Goal: Task Accomplishment & Management: Complete application form

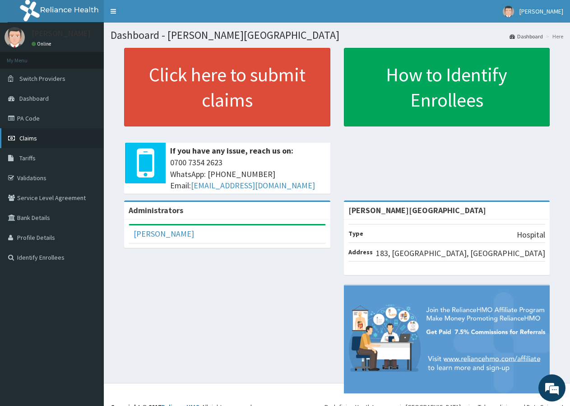
click at [32, 139] on span "Claims" at bounding box center [28, 138] width 18 height 8
click at [32, 138] on span "Claims" at bounding box center [28, 138] width 18 height 8
click at [29, 141] on span "Claims" at bounding box center [28, 138] width 18 height 8
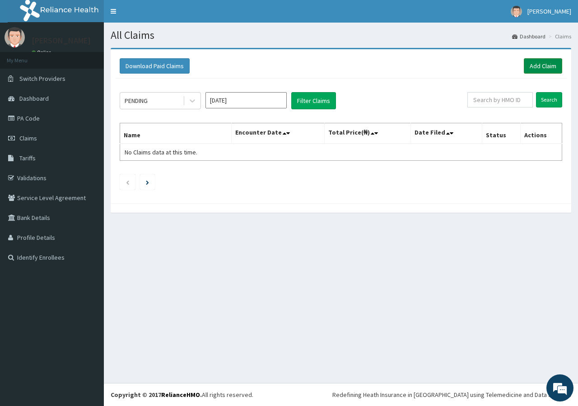
click at [534, 62] on link "Add Claim" at bounding box center [542, 65] width 38 height 15
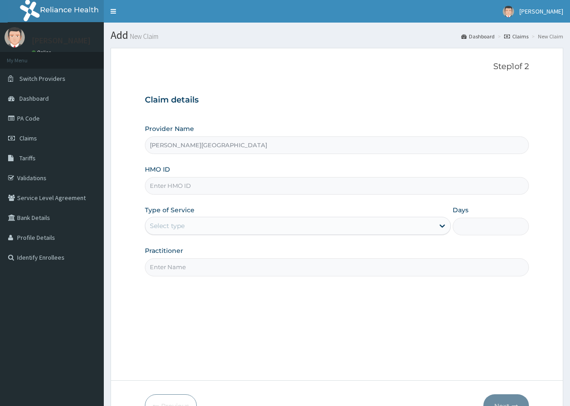
type input "[PERSON_NAME][GEOGRAPHIC_DATA]"
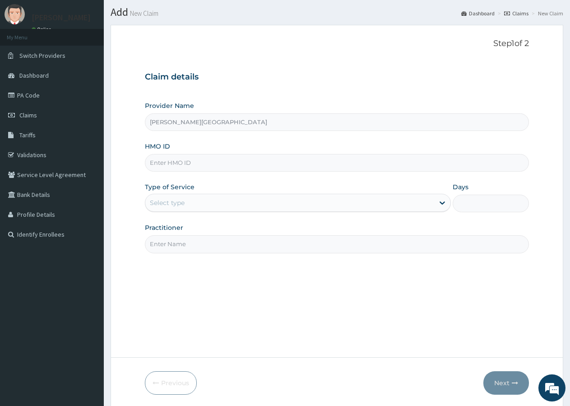
scroll to position [56, 0]
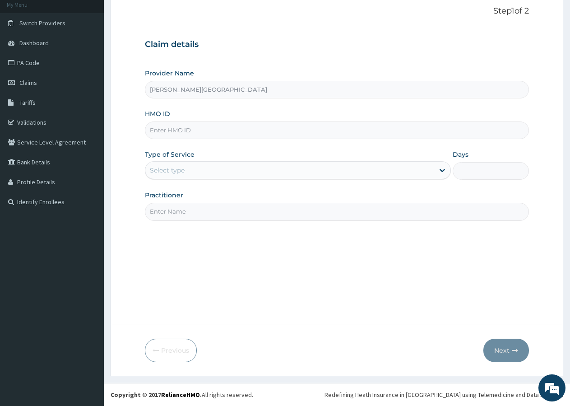
click at [213, 128] on input "HMO ID" at bounding box center [337, 130] width 384 height 18
type input "doa/10059/a"
click at [195, 167] on div "Select type" at bounding box center [289, 170] width 288 height 14
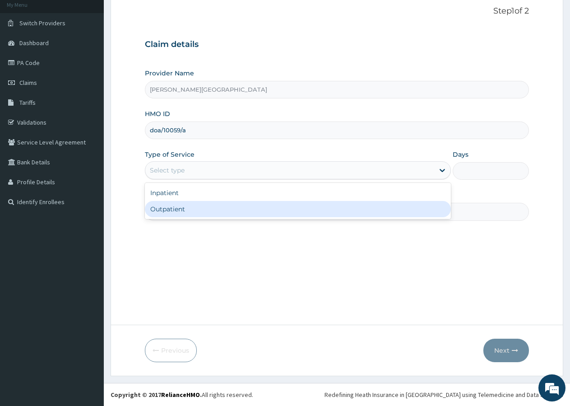
click at [171, 208] on div "Outpatient" at bounding box center [298, 209] width 306 height 16
type input "1"
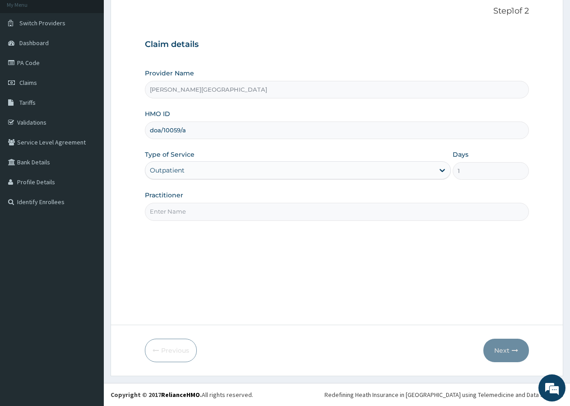
click at [171, 211] on input "Practitioner" at bounding box center [337, 212] width 384 height 18
type input "dr daami"
click at [501, 348] on button "Next" at bounding box center [506, 349] width 46 height 23
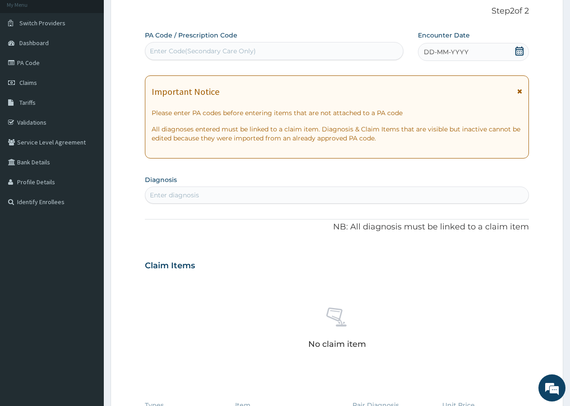
click at [521, 51] on icon at bounding box center [519, 50] width 8 height 9
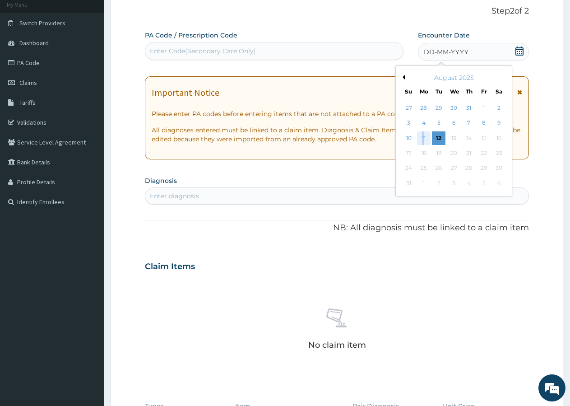
click at [422, 136] on div "11" at bounding box center [424, 138] width 14 height 14
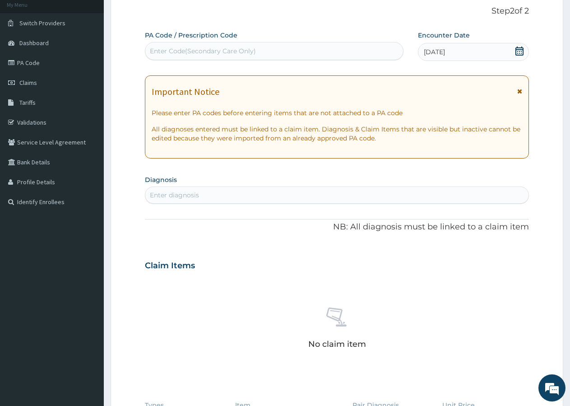
click at [258, 197] on div "Enter diagnosis" at bounding box center [336, 195] width 383 height 14
type input "pain"
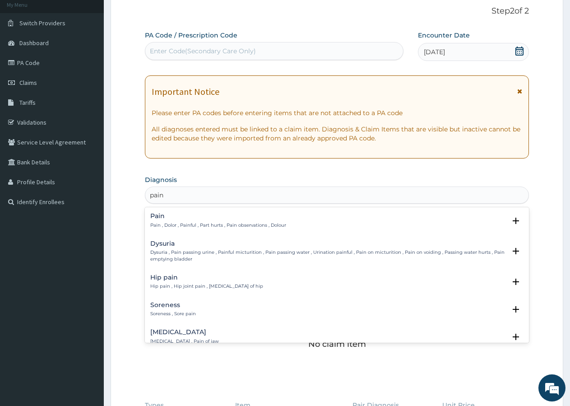
click at [158, 222] on p "Pain , Dolor , Painful , Part hurts , Pain observations , Dolour" at bounding box center [218, 225] width 136 height 6
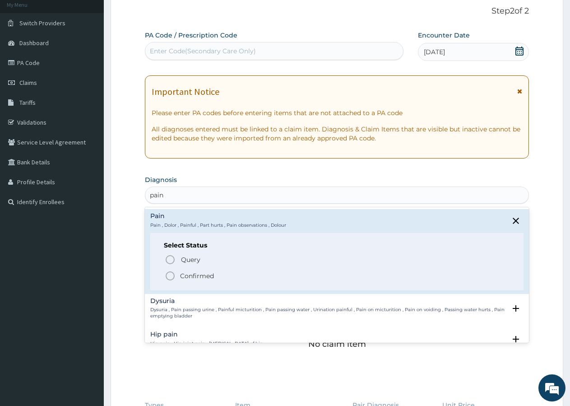
click at [181, 274] on p "Confirmed" at bounding box center [197, 275] width 34 height 9
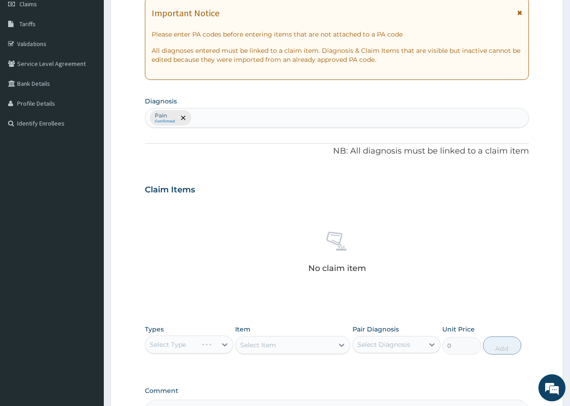
scroll to position [194, 0]
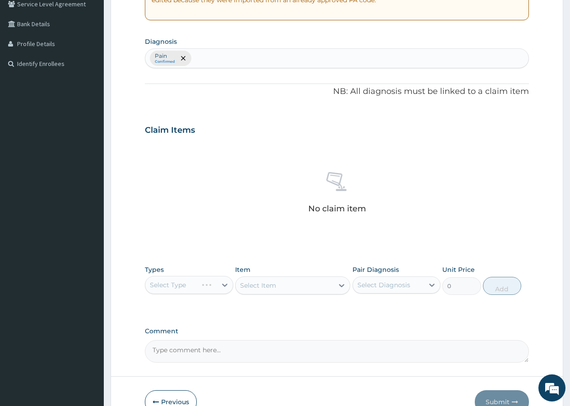
click at [173, 282] on div "Select Type" at bounding box center [189, 285] width 88 height 18
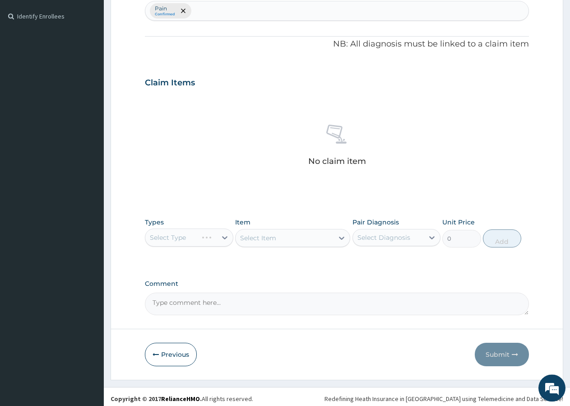
scroll to position [245, 0]
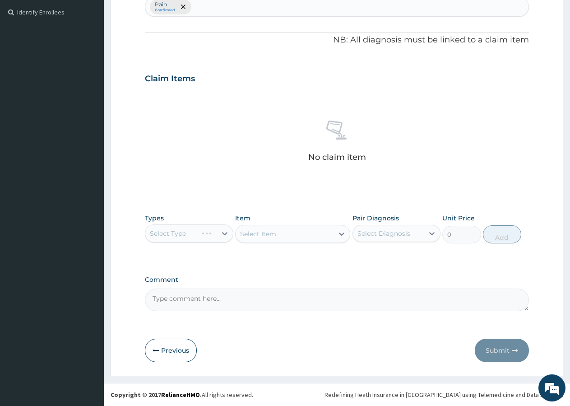
click at [178, 236] on div "Select Type" at bounding box center [189, 233] width 88 height 18
click at [177, 233] on div "Select Type" at bounding box center [189, 233] width 88 height 18
click at [176, 231] on div "Select Type" at bounding box center [189, 233] width 88 height 18
click at [194, 236] on div "Select Type" at bounding box center [189, 233] width 88 height 18
click at [223, 231] on div "Select Type" at bounding box center [189, 233] width 88 height 18
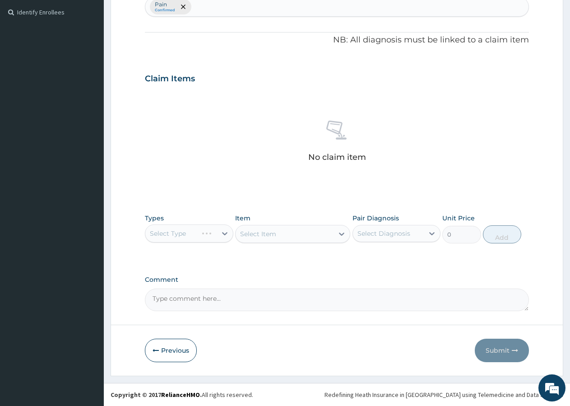
click at [509, 165] on div "No claim item" at bounding box center [337, 143] width 384 height 104
click at [203, 229] on div "Select Type" at bounding box center [189, 233] width 88 height 18
click at [222, 232] on div "Select Type" at bounding box center [189, 233] width 88 height 18
click at [484, 180] on div "No claim item" at bounding box center [337, 143] width 384 height 104
click at [181, 236] on div "Select Type" at bounding box center [189, 233] width 88 height 18
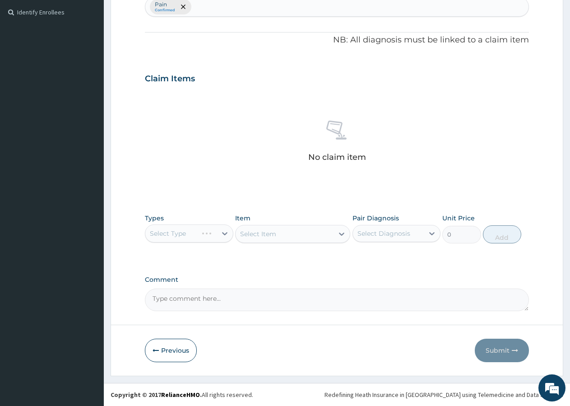
click at [181, 236] on div "Select Type" at bounding box center [189, 233] width 88 height 18
click at [191, 232] on div "Select Type" at bounding box center [189, 233] width 88 height 18
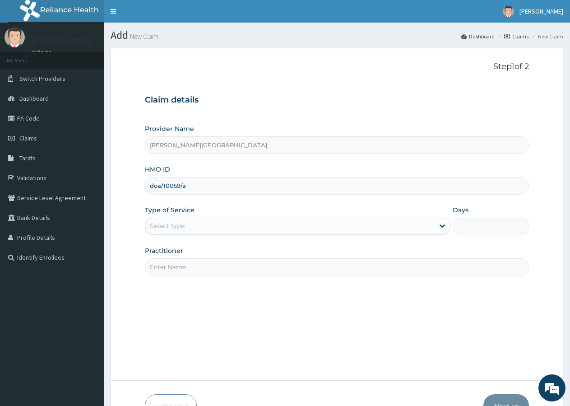
type input "doa/10059/a"
click at [172, 226] on div "Select type" at bounding box center [167, 225] width 35 height 9
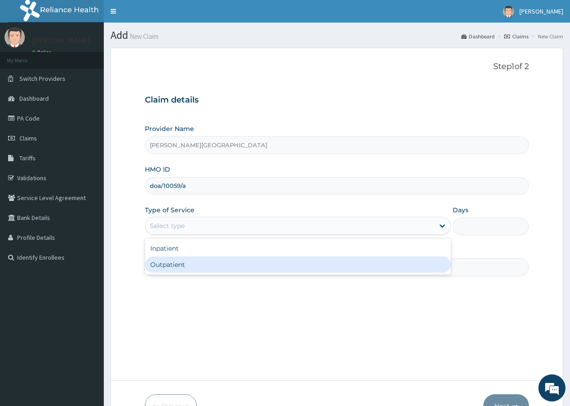
click at [164, 265] on div "Outpatient" at bounding box center [298, 264] width 306 height 16
type input "1"
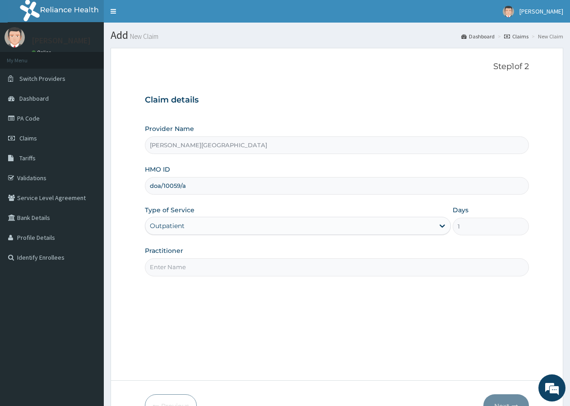
click at [168, 267] on input "Practitioner" at bounding box center [337, 267] width 384 height 18
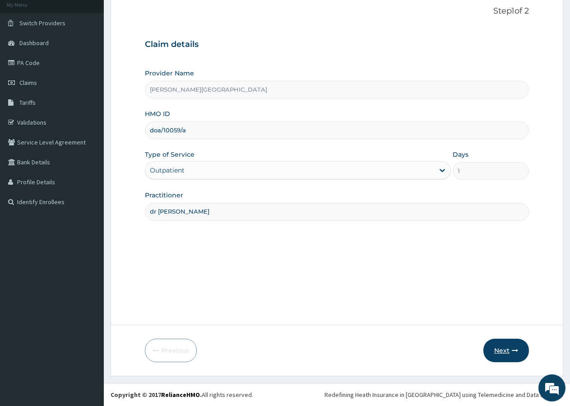
type input "dr [PERSON_NAME]"
click at [497, 348] on button "Next" at bounding box center [506, 349] width 46 height 23
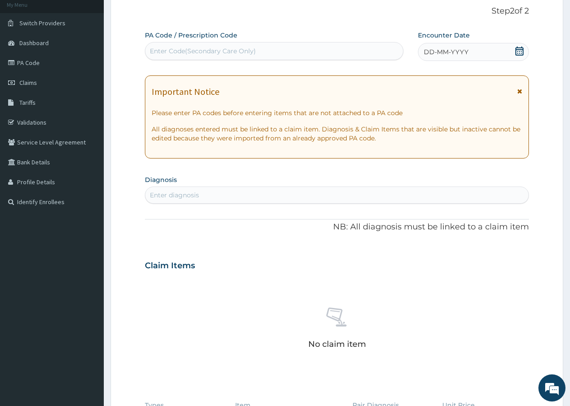
click at [519, 51] on icon at bounding box center [519, 50] width 8 height 9
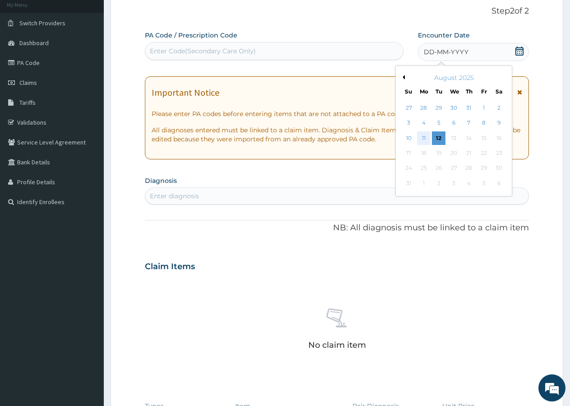
click at [422, 138] on div "11" at bounding box center [424, 138] width 14 height 14
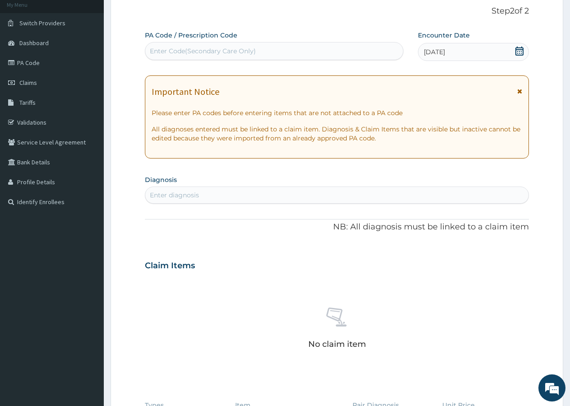
click at [233, 197] on div "Enter diagnosis" at bounding box center [336, 195] width 383 height 14
type input "g"
type input "pain"
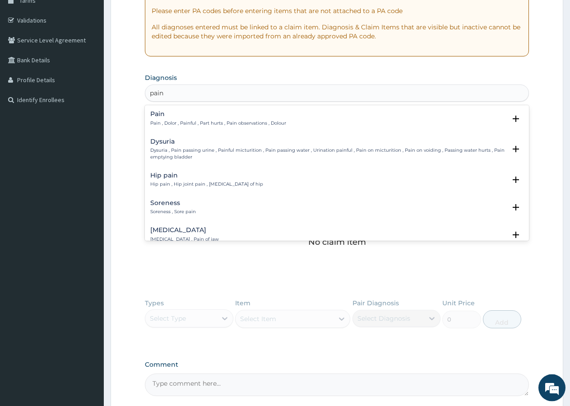
scroll to position [102, 0]
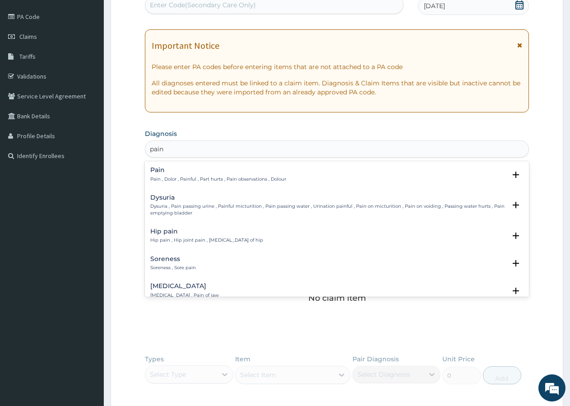
click at [176, 173] on h4 "Pain" at bounding box center [218, 170] width 136 height 7
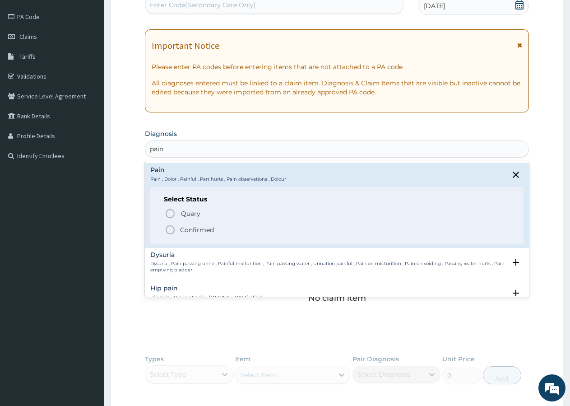
click at [170, 228] on icon "status option filled" at bounding box center [170, 229] width 11 height 11
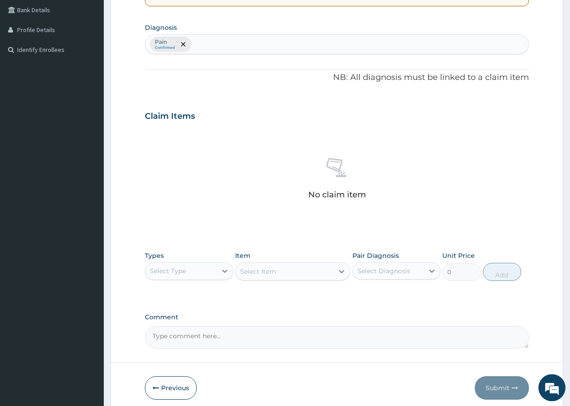
scroll to position [240, 0]
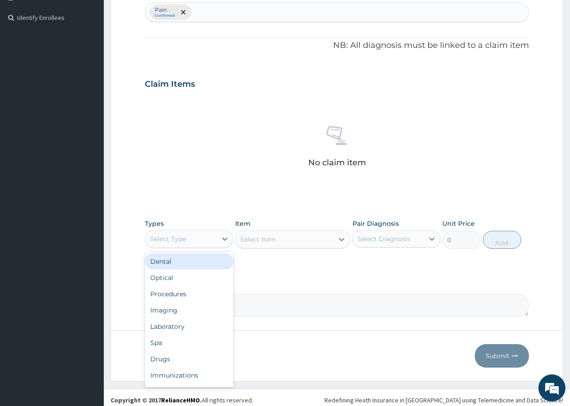
click at [183, 235] on div "Select Type" at bounding box center [168, 238] width 36 height 9
click at [162, 297] on div "Procedures" at bounding box center [189, 294] width 88 height 16
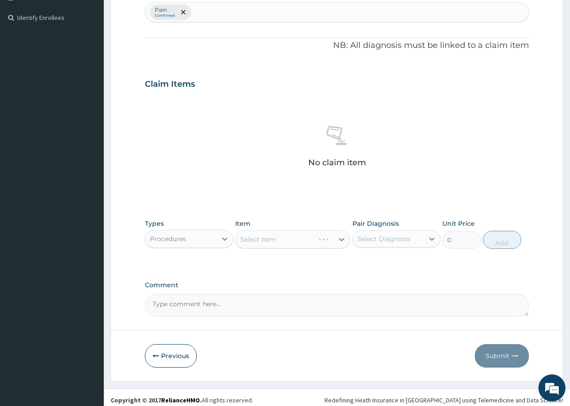
click at [279, 237] on div "Select Item" at bounding box center [292, 239] width 115 height 18
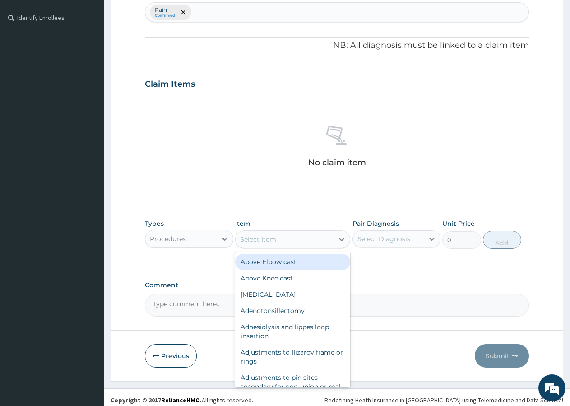
click at [281, 240] on div "Select Item" at bounding box center [285, 239] width 98 height 14
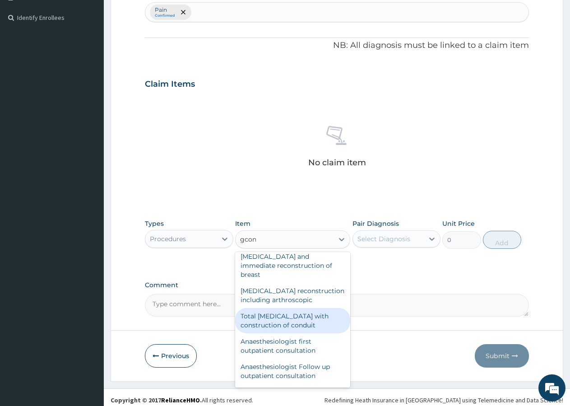
scroll to position [0, 0]
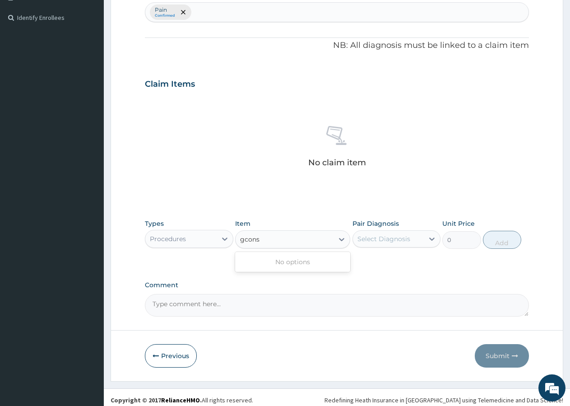
type input "cons"
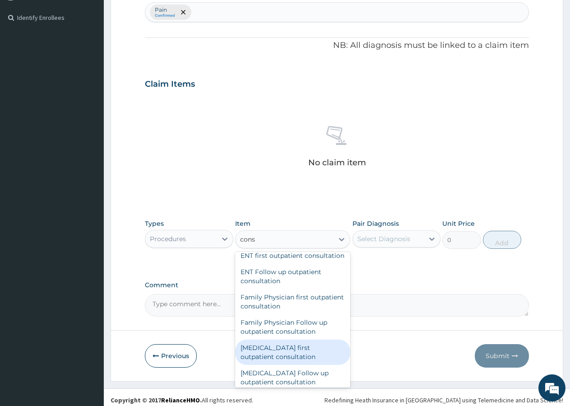
scroll to position [487, 0]
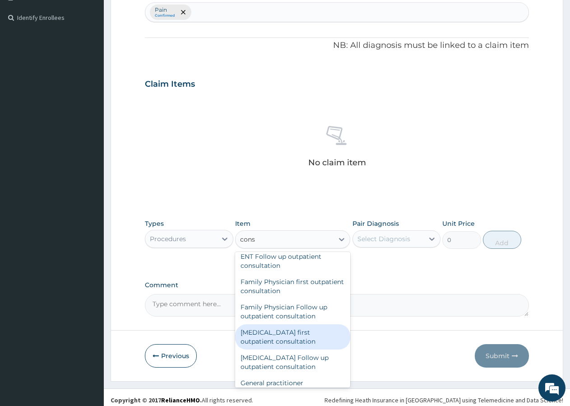
click at [280, 348] on div "[MEDICAL_DATA] first outpatient consultation" at bounding box center [292, 336] width 115 height 25
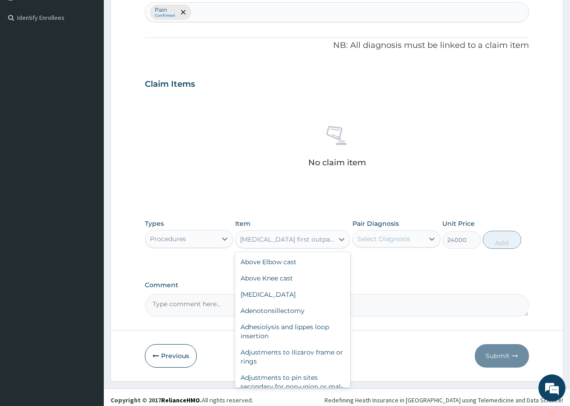
click at [279, 242] on div "[MEDICAL_DATA] first outpatient consultation" at bounding box center [287, 239] width 94 height 9
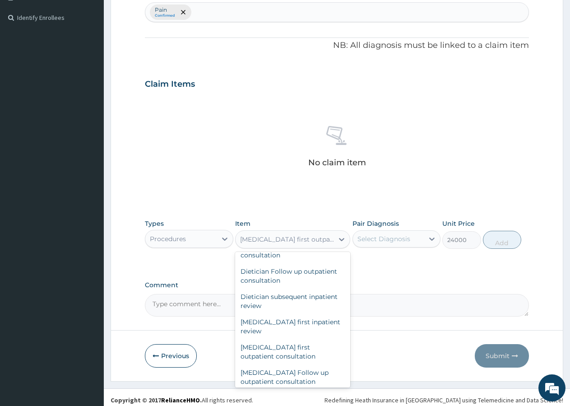
scroll to position [11740, 0]
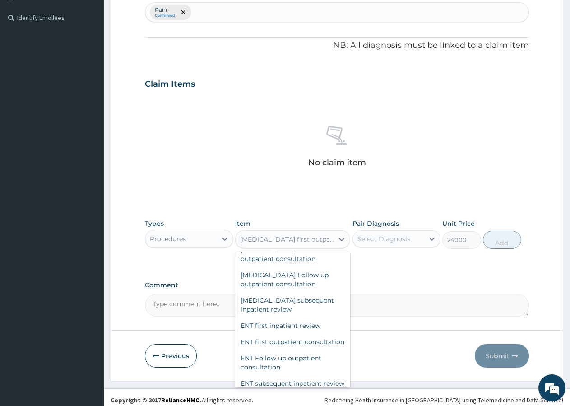
type input "3960"
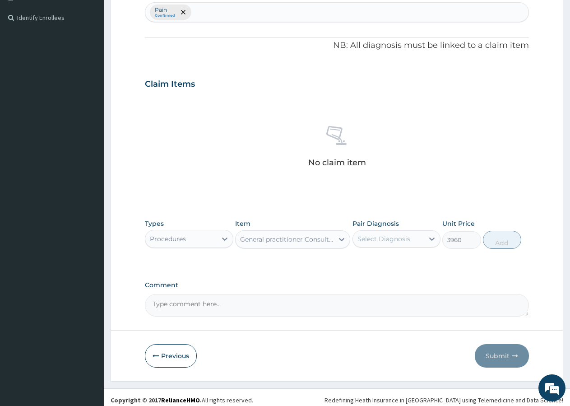
click at [393, 233] on div "Select Diagnosis" at bounding box center [388, 239] width 71 height 14
click at [381, 262] on label "Pain" at bounding box center [374, 260] width 14 height 9
checkbox input "true"
click at [500, 241] on button "Add" at bounding box center [502, 240] width 38 height 18
type input "0"
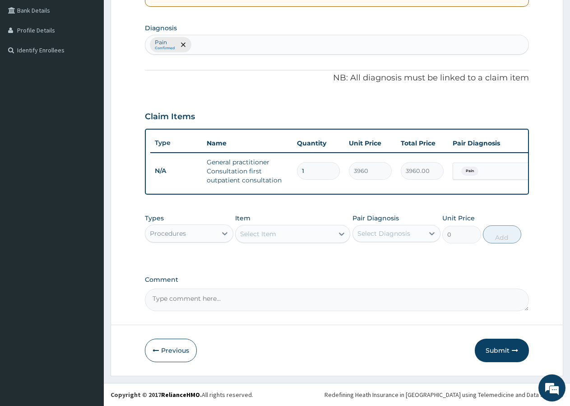
scroll to position [215, 0]
click at [262, 234] on div "Select Item" at bounding box center [258, 233] width 36 height 9
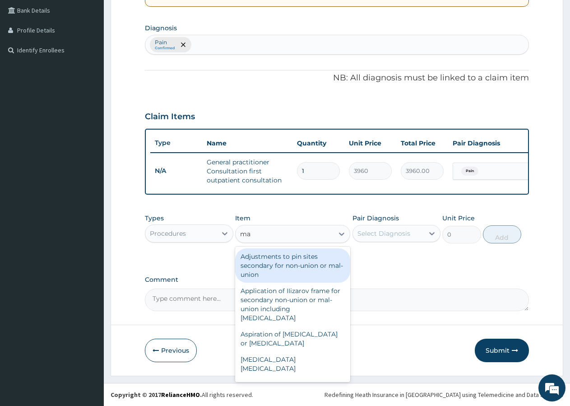
type input "m"
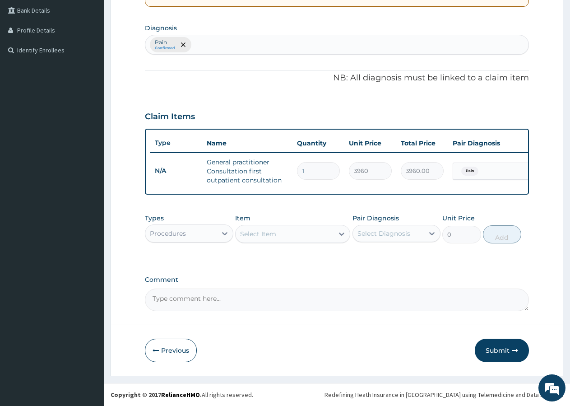
click at [232, 37] on div "Pain Confirmed" at bounding box center [336, 44] width 383 height 19
type input "mala"
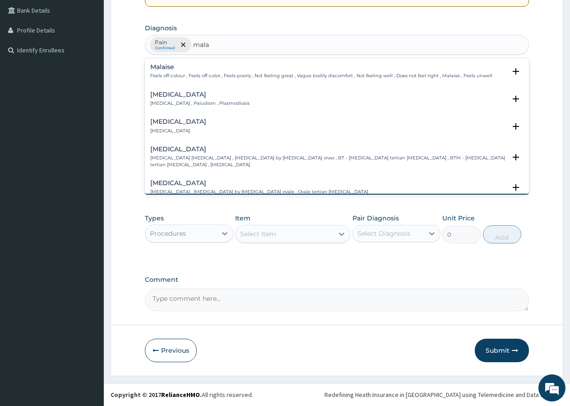
click at [159, 100] on p "[MEDICAL_DATA] , Paludism , Plasmodiosis" at bounding box center [199, 103] width 99 height 6
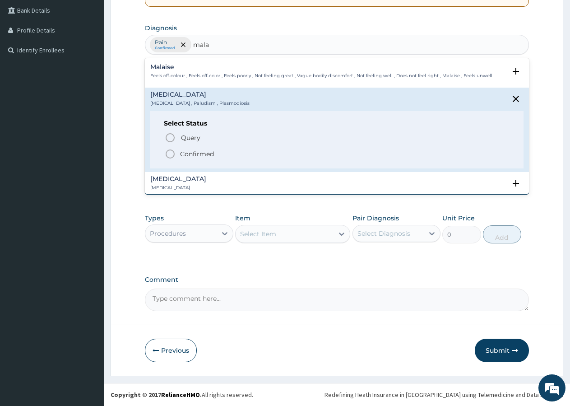
click at [169, 150] on circle "status option filled" at bounding box center [170, 154] width 8 height 8
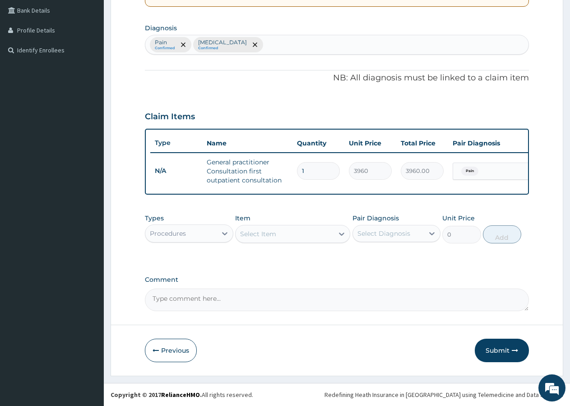
click at [281, 236] on div "Select Item" at bounding box center [285, 234] width 98 height 14
type input "mala"
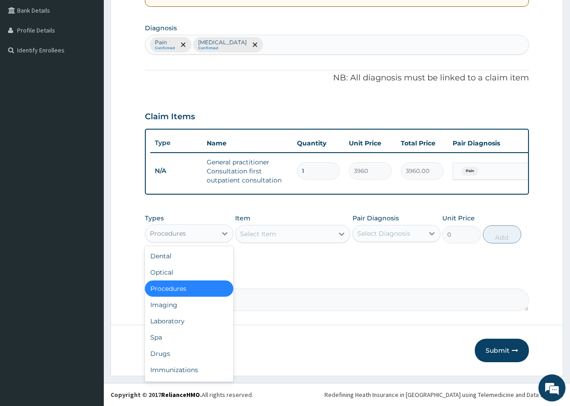
click at [187, 226] on div "Procedures" at bounding box center [180, 233] width 71 height 14
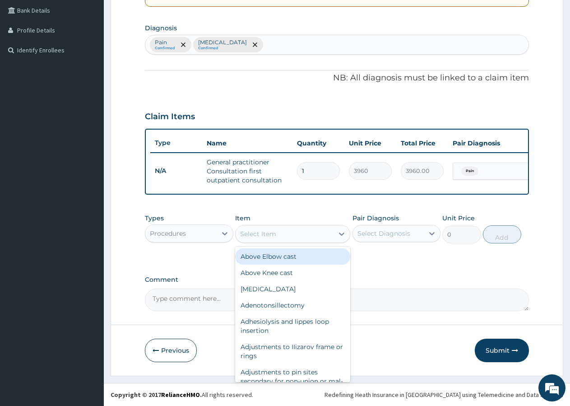
click at [283, 236] on div "Select Item" at bounding box center [285, 234] width 98 height 14
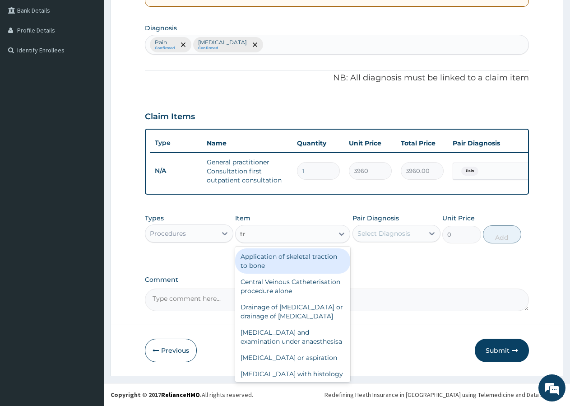
type input "t"
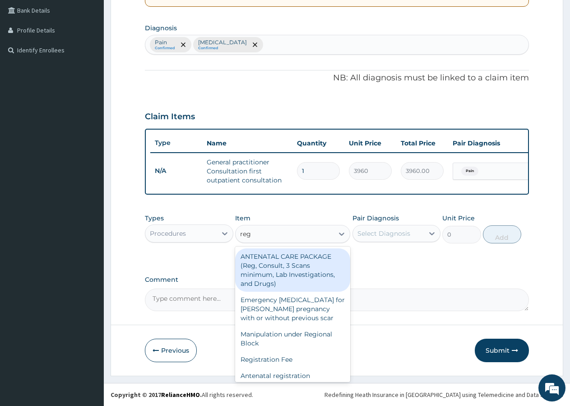
type input "regi"
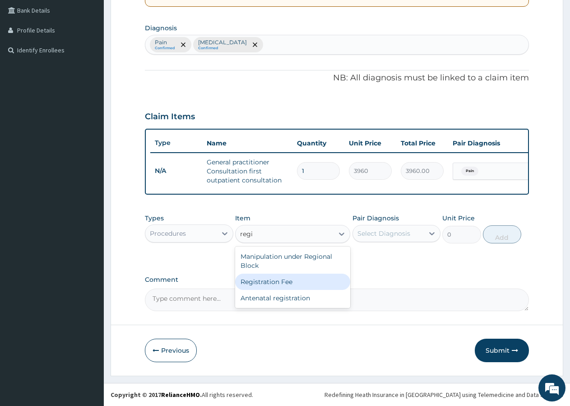
click at [245, 282] on div "Registration Fee" at bounding box center [292, 281] width 115 height 16
type input "2400"
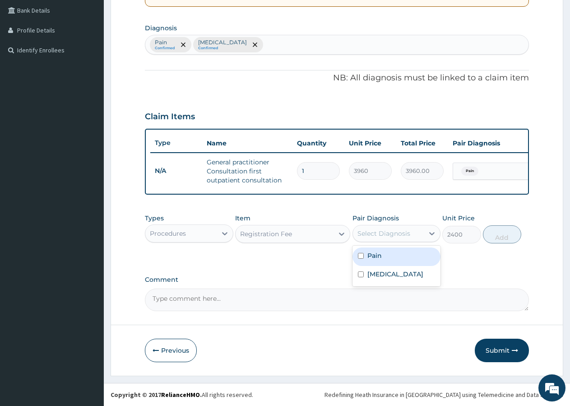
click at [390, 232] on div "Select Diagnosis" at bounding box center [383, 233] width 53 height 9
click at [382, 252] on label "Pain" at bounding box center [374, 255] width 14 height 9
checkbox input "true"
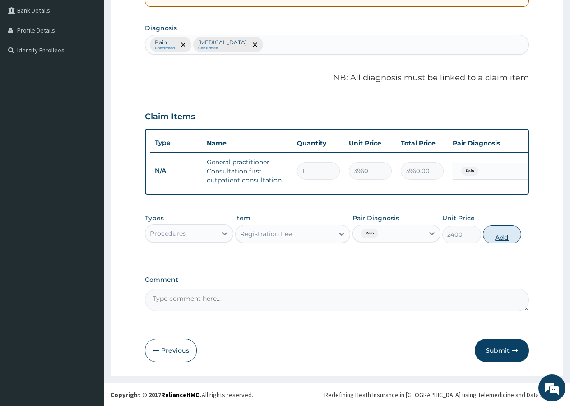
click at [506, 234] on button "Add" at bounding box center [502, 234] width 38 height 18
type input "0"
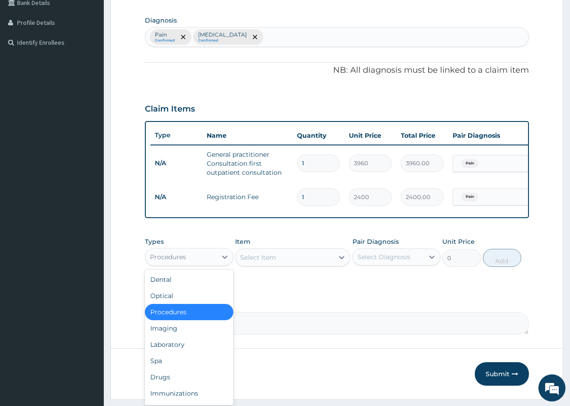
click at [190, 264] on div "Procedures" at bounding box center [180, 257] width 71 height 14
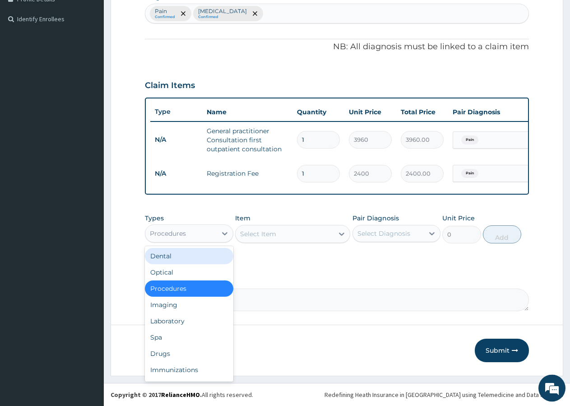
scroll to position [246, 0]
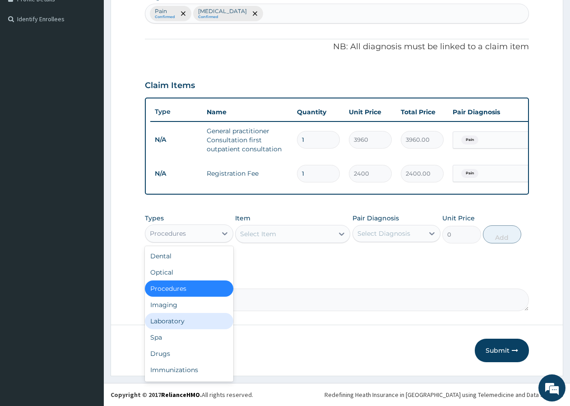
click at [172, 324] on div "Laboratory" at bounding box center [189, 321] width 88 height 16
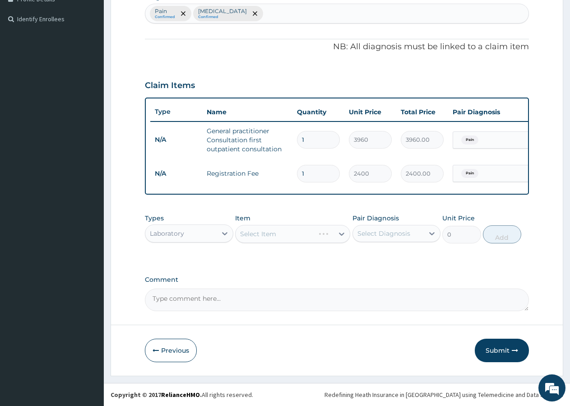
click at [257, 236] on div "Select Item" at bounding box center [292, 234] width 115 height 18
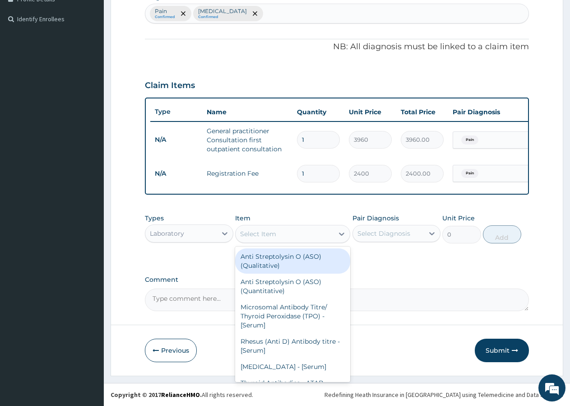
click at [259, 236] on div "Select Item" at bounding box center [258, 233] width 36 height 9
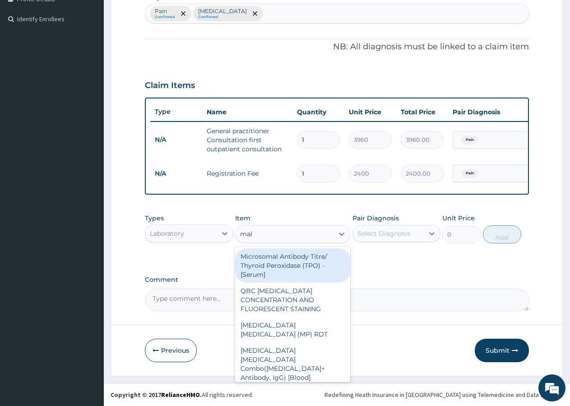
type input "mala"
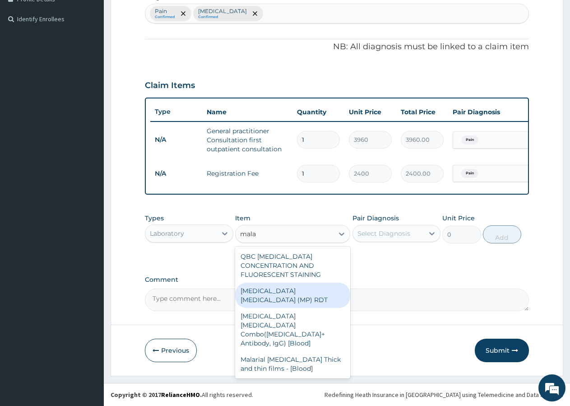
click at [269, 286] on div "[MEDICAL_DATA] [MEDICAL_DATA] (MP) RDT" at bounding box center [292, 294] width 115 height 25
type input "1800"
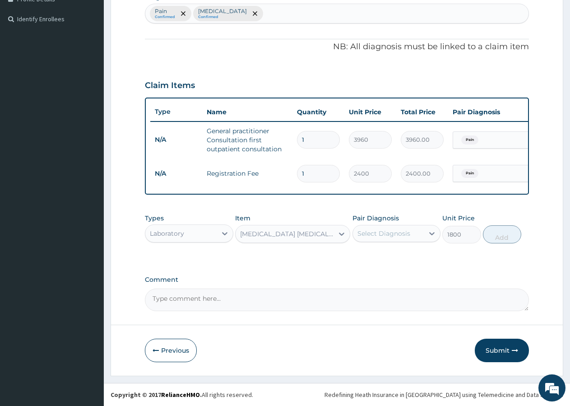
click at [403, 228] on div "Select Diagnosis" at bounding box center [388, 233] width 71 height 14
click at [388, 273] on label "[MEDICAL_DATA]" at bounding box center [395, 273] width 56 height 9
checkbox input "true"
click at [506, 239] on button "Add" at bounding box center [502, 234] width 38 height 18
type input "0"
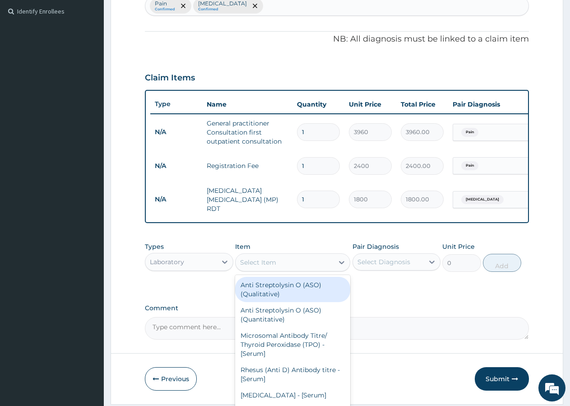
click at [278, 262] on div "Select Item" at bounding box center [285, 262] width 98 height 14
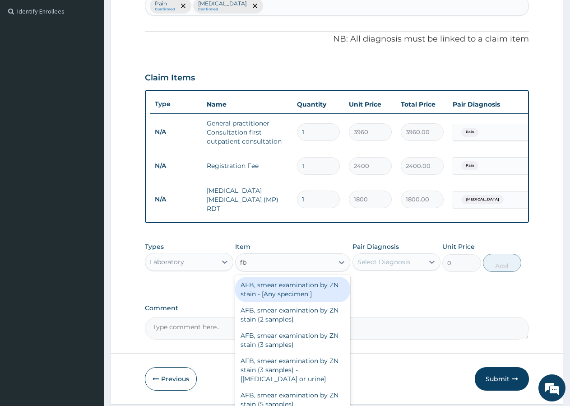
type input "fbc"
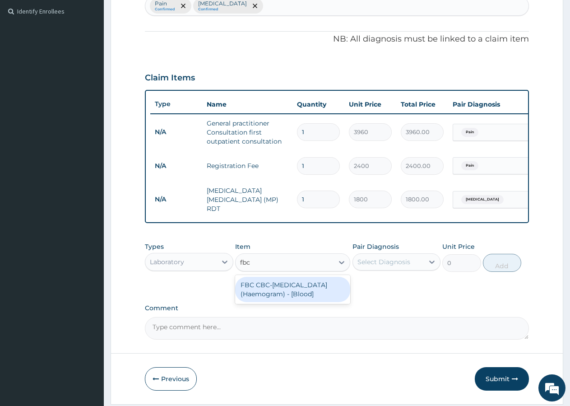
click at [269, 292] on div "FBC CBC-[MEDICAL_DATA] (Haemogram) - [Blood]" at bounding box center [292, 289] width 115 height 25
type input "4800"
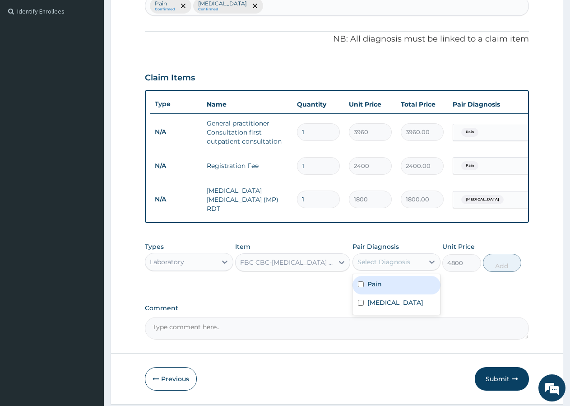
click at [375, 263] on div "Select Diagnosis" at bounding box center [383, 261] width 53 height 9
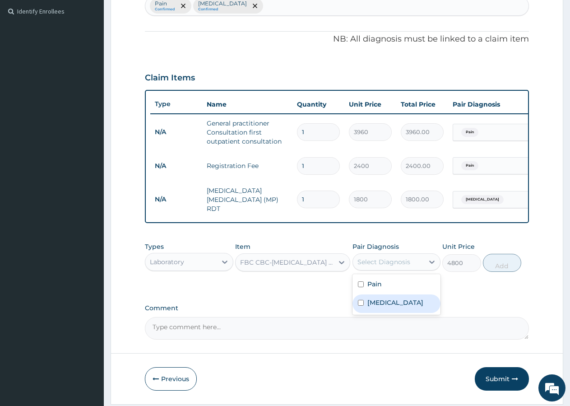
click at [379, 303] on label "[MEDICAL_DATA]" at bounding box center [395, 302] width 56 height 9
checkbox input "true"
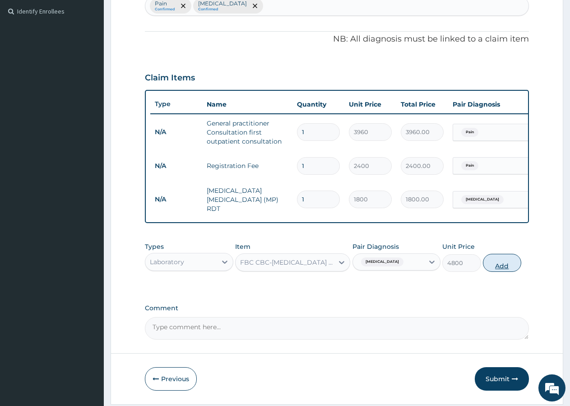
click at [492, 268] on button "Add" at bounding box center [502, 263] width 38 height 18
type input "0"
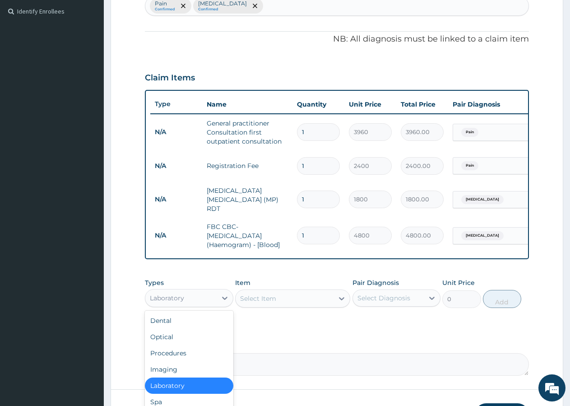
click at [173, 300] on div "Laboratory" at bounding box center [167, 297] width 34 height 9
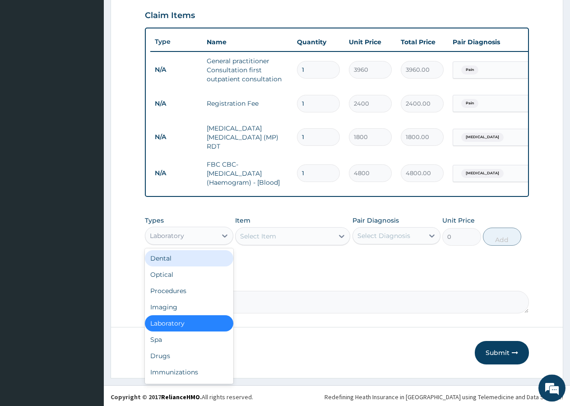
scroll to position [313, 0]
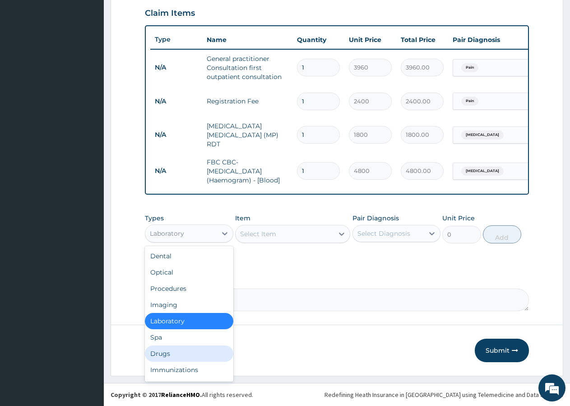
click at [159, 357] on div "Drugs" at bounding box center [189, 353] width 88 height 16
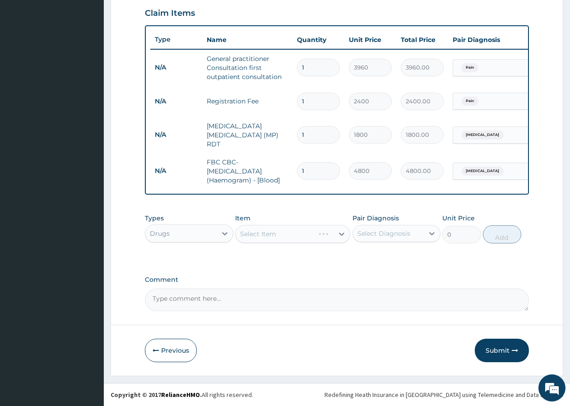
click at [255, 234] on div "Select Item" at bounding box center [292, 234] width 115 height 18
click at [272, 232] on div "Select Item" at bounding box center [258, 233] width 36 height 9
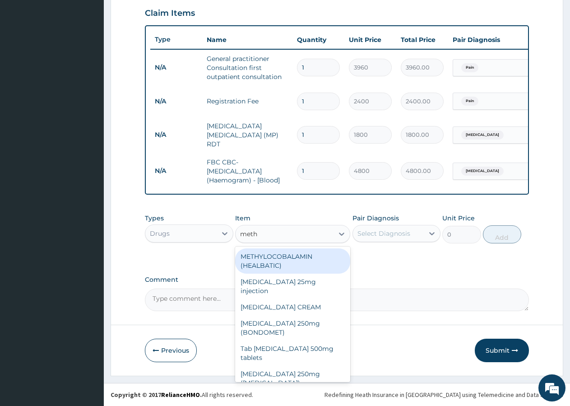
type input "methy"
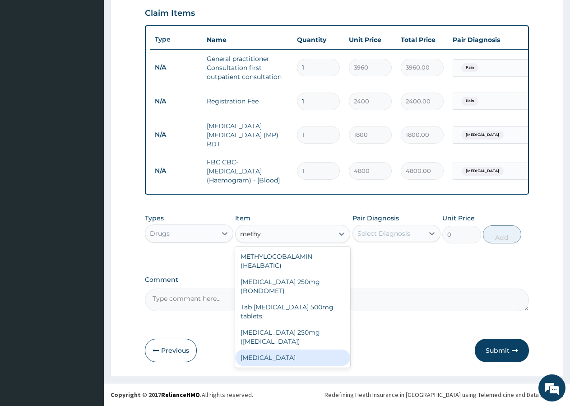
click at [260, 351] on div "[MEDICAL_DATA]" at bounding box center [292, 357] width 115 height 16
type input "660"
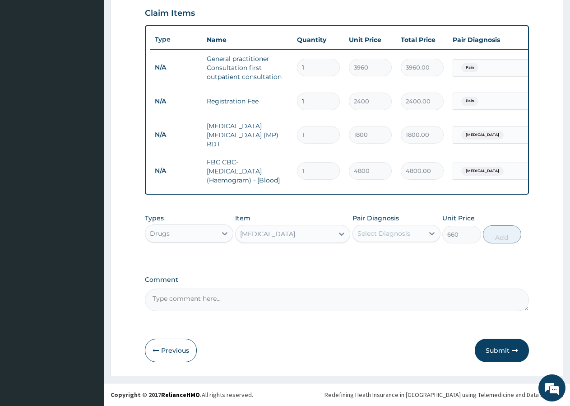
click at [376, 232] on div "Select Diagnosis" at bounding box center [383, 233] width 53 height 9
click at [383, 254] on div "Pain" at bounding box center [396, 256] width 88 height 19
checkbox input "true"
click at [508, 236] on button "Add" at bounding box center [502, 234] width 38 height 18
type input "0"
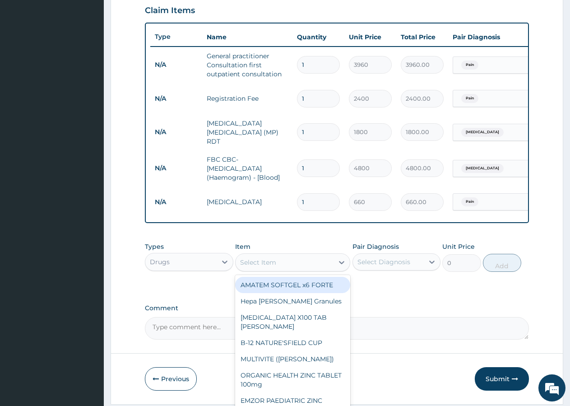
click at [278, 262] on div "Select Item" at bounding box center [285, 262] width 98 height 14
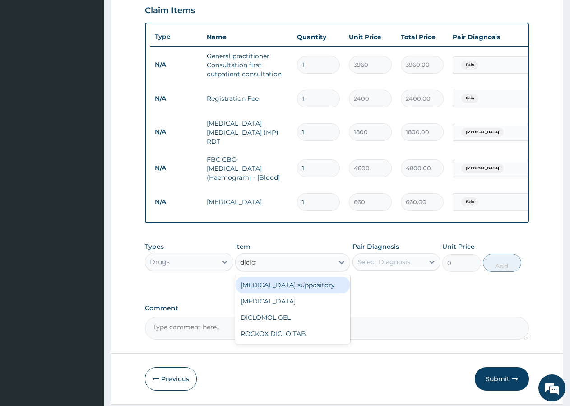
type input "diclofe"
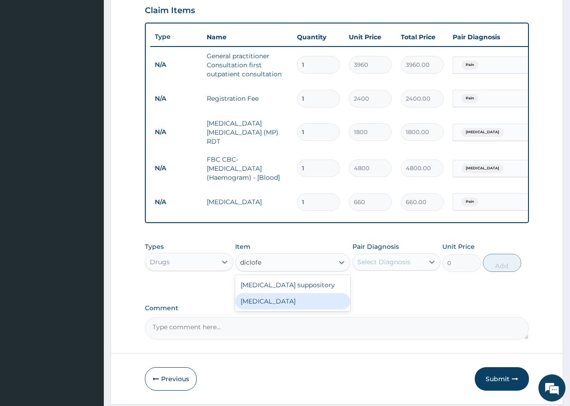
click at [250, 303] on div "[MEDICAL_DATA]" at bounding box center [292, 301] width 115 height 16
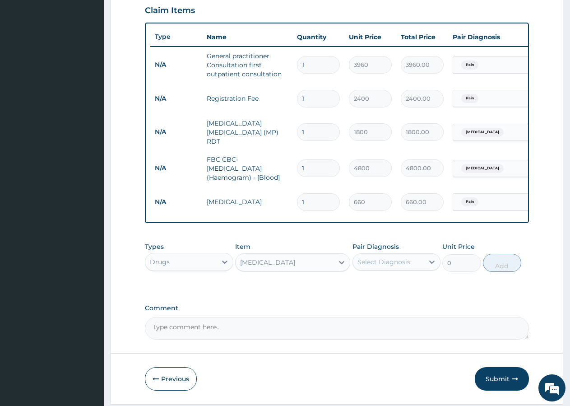
type input "660"
click at [371, 263] on div "Select Diagnosis" at bounding box center [383, 261] width 53 height 9
click at [386, 288] on div "Pain" at bounding box center [396, 285] width 88 height 19
checkbox input "true"
click at [493, 267] on button "Add" at bounding box center [502, 263] width 38 height 18
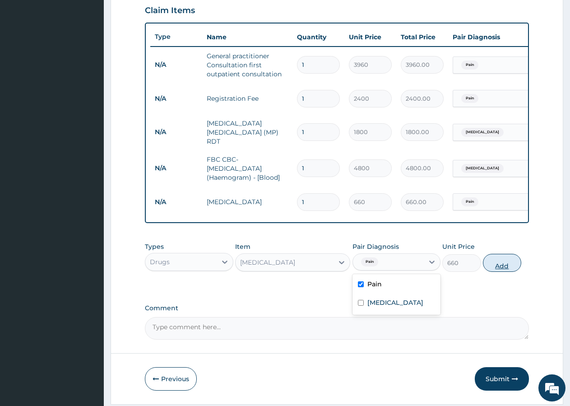
type input "0"
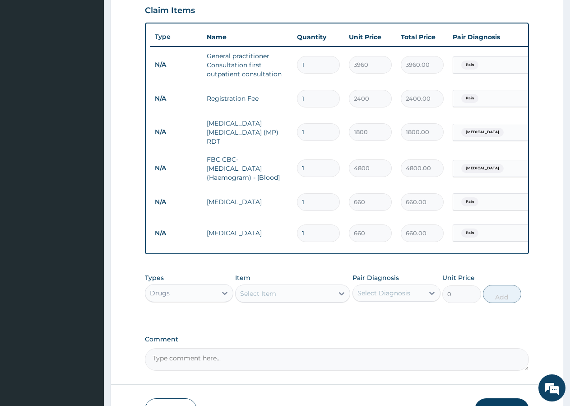
type input "10"
type input "6600.00"
type input "10"
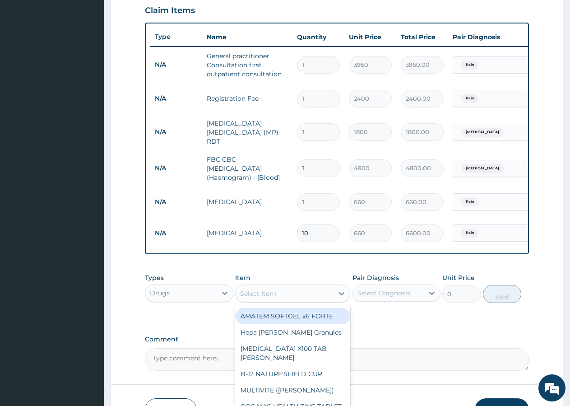
click at [274, 294] on div "Select Item" at bounding box center [258, 293] width 36 height 9
type input "c"
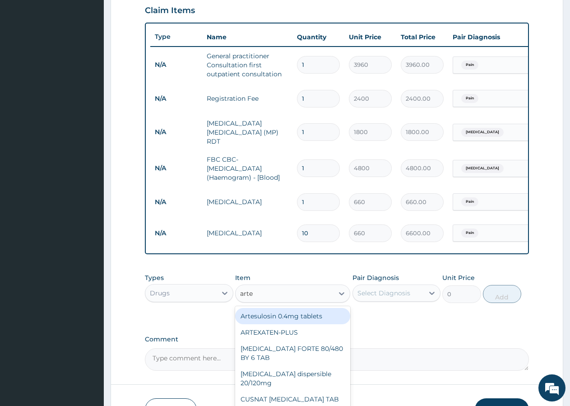
type input "artem"
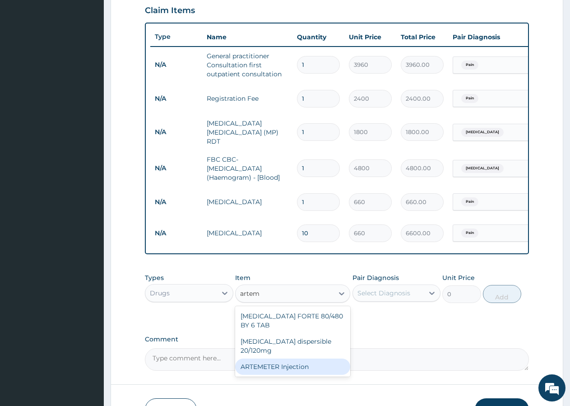
click at [263, 360] on div "ARTEMETER Injection" at bounding box center [292, 366] width 115 height 16
type input "1056"
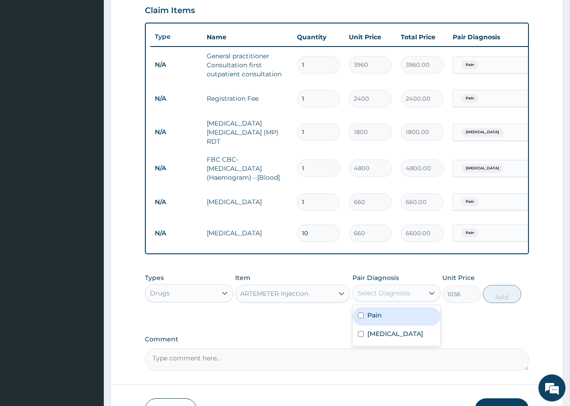
click at [397, 300] on div "Select Diagnosis" at bounding box center [388, 293] width 71 height 14
click at [384, 338] on label "[MEDICAL_DATA]" at bounding box center [395, 333] width 56 height 9
checkbox input "true"
click at [496, 299] on button "Add" at bounding box center [502, 294] width 38 height 18
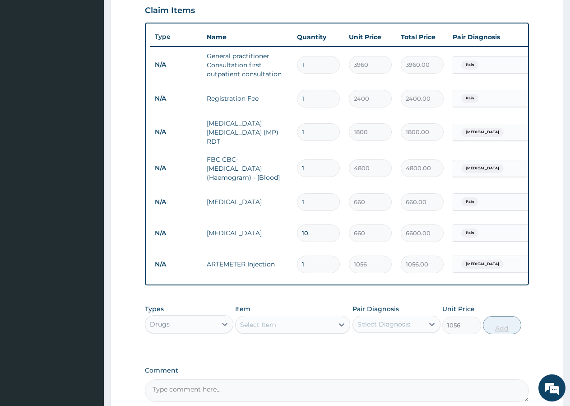
type input "0"
type input "0.00"
type input "6"
type input "6336.00"
type input "6"
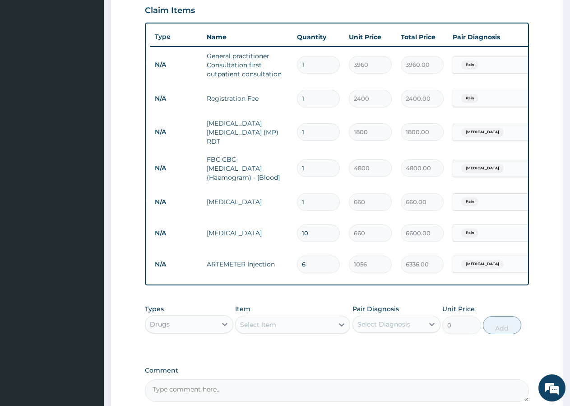
click at [265, 325] on div "Select Item" at bounding box center [258, 324] width 36 height 9
type input "parac"
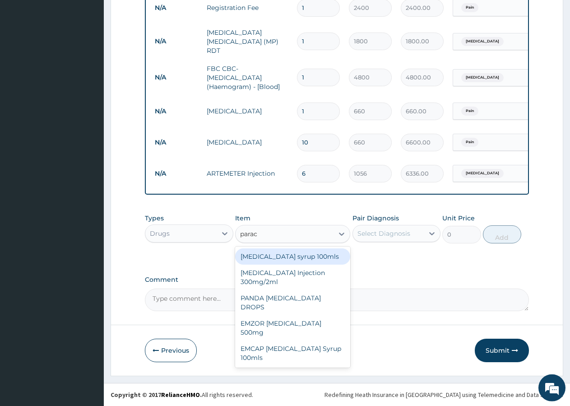
scroll to position [407, 0]
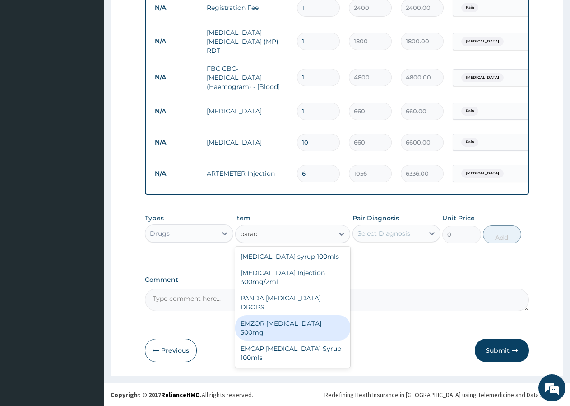
click at [278, 315] on div "EMZOR [MEDICAL_DATA] 500mg" at bounding box center [292, 327] width 115 height 25
type input "26.4"
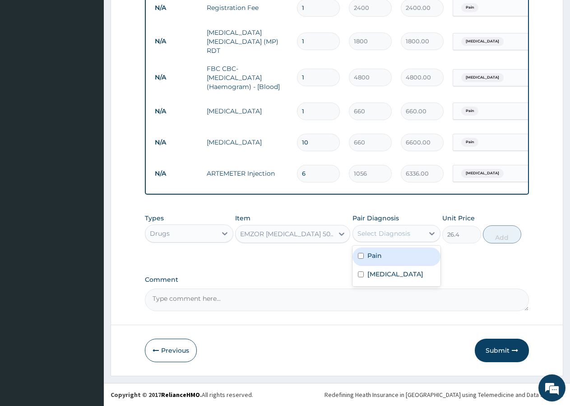
click at [380, 238] on div "Select Diagnosis" at bounding box center [388, 233] width 71 height 14
click at [369, 273] on label "[MEDICAL_DATA]" at bounding box center [395, 273] width 56 height 9
checkbox input "true"
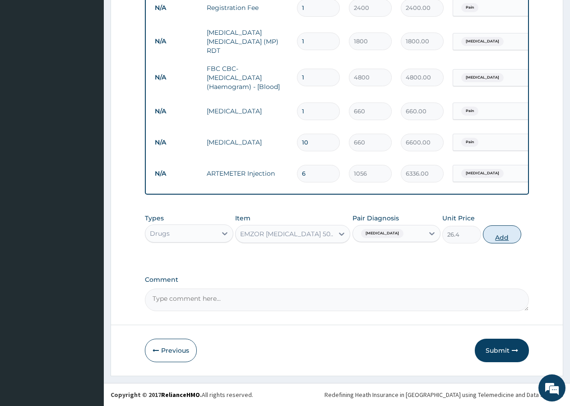
click at [504, 238] on button "Add" at bounding box center [502, 234] width 38 height 18
type input "0"
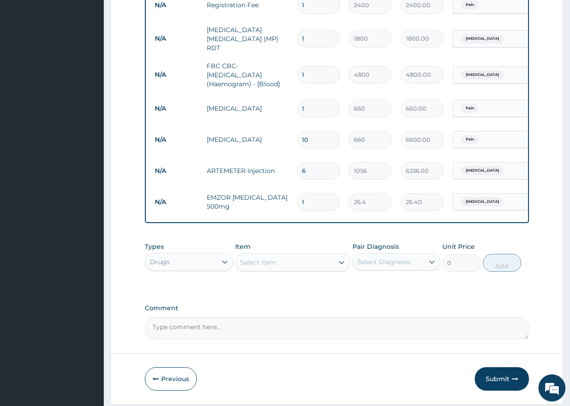
type input "0.00"
type input "3"
type input "79.20"
type input "30"
type input "792.00"
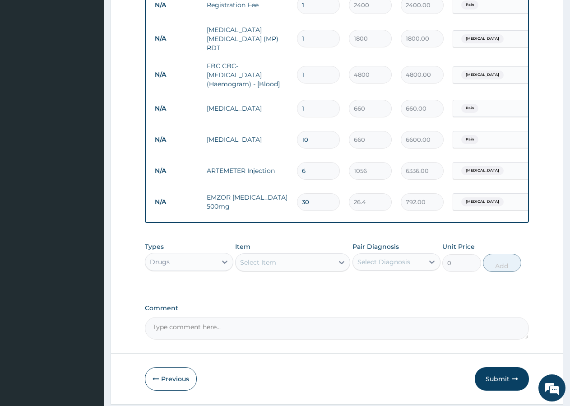
type input "30"
click at [292, 312] on label "Comment" at bounding box center [337, 308] width 384 height 8
click at [292, 317] on textarea "Comment" at bounding box center [337, 328] width 384 height 23
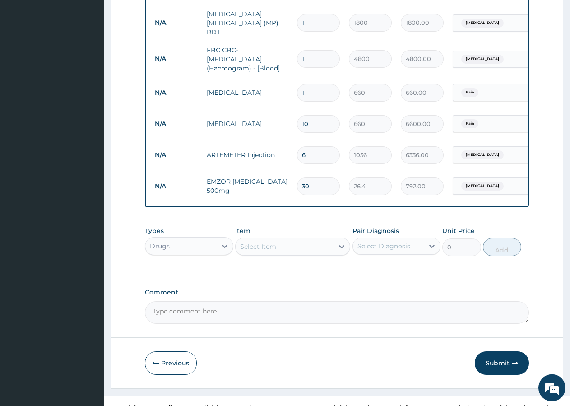
scroll to position [438, 0]
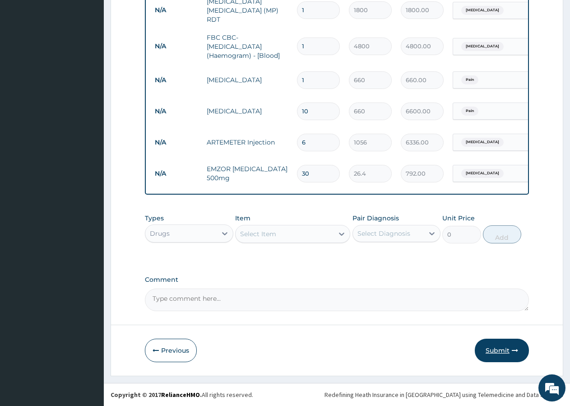
click at [498, 352] on button "Submit" at bounding box center [502, 349] width 54 height 23
